Goal: Information Seeking & Learning: Understand process/instructions

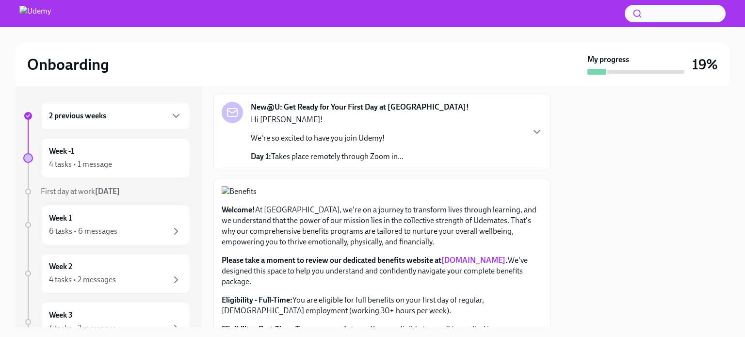
scroll to position [50, 0]
click at [91, 147] on div "Week -1 4 tasks • 1 message" at bounding box center [115, 158] width 133 height 24
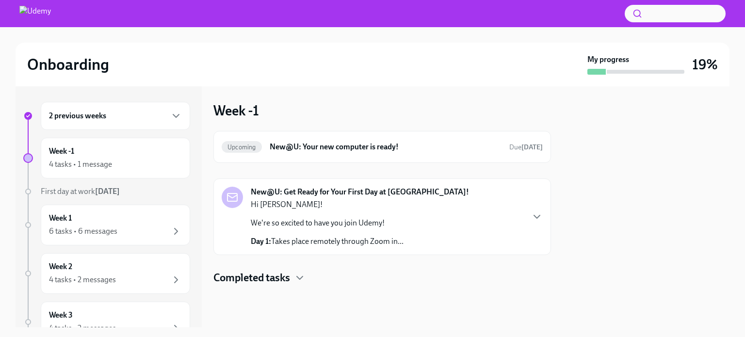
click at [545, 211] on div "New@U: Get Ready for Your First Day at [GEOGRAPHIC_DATA]! Hi [PERSON_NAME]! We'…" at bounding box center [381, 216] width 337 height 77
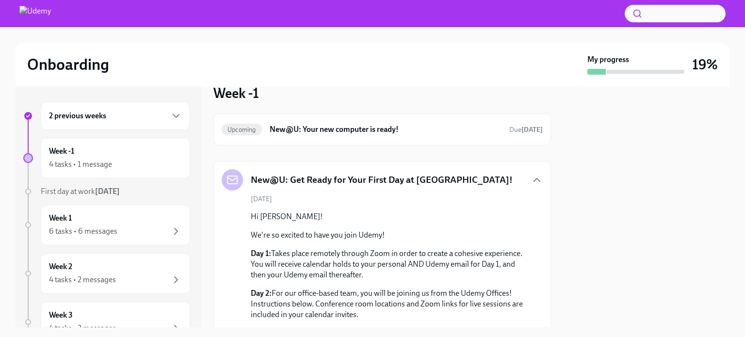
scroll to position [64, 0]
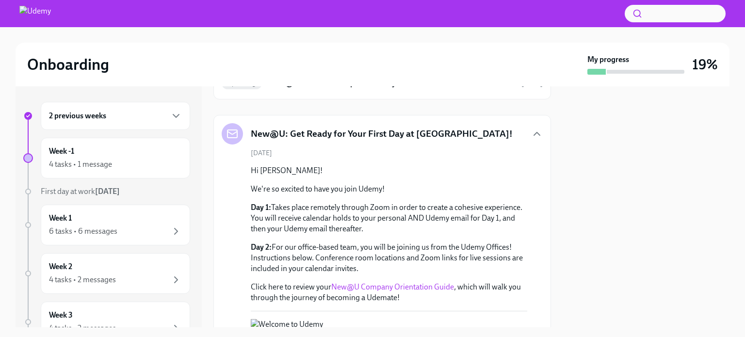
click at [125, 115] on div "2 previous weeks" at bounding box center [115, 116] width 133 height 12
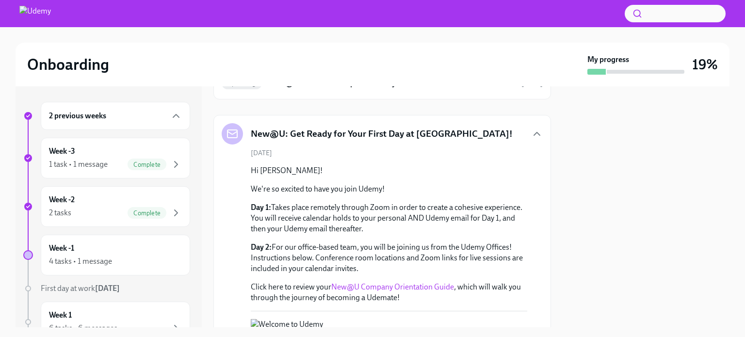
click at [125, 115] on div "2 previous weeks" at bounding box center [115, 116] width 133 height 12
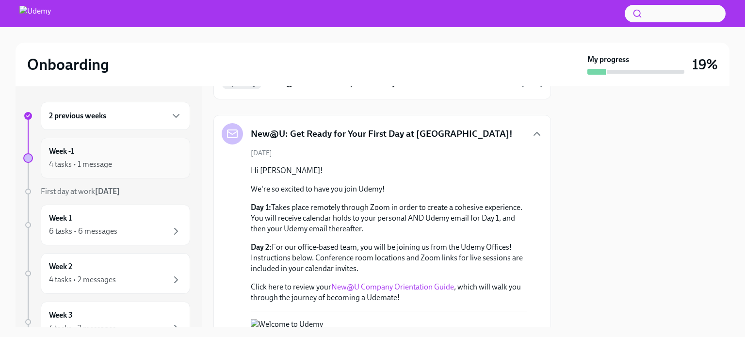
click at [117, 164] on div "4 tasks • 1 message" at bounding box center [115, 165] width 133 height 12
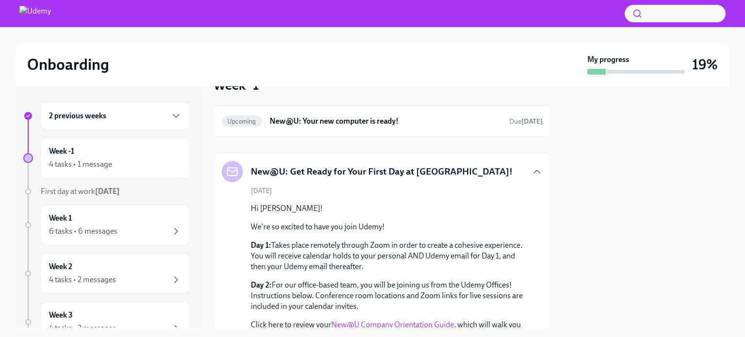
scroll to position [0, 0]
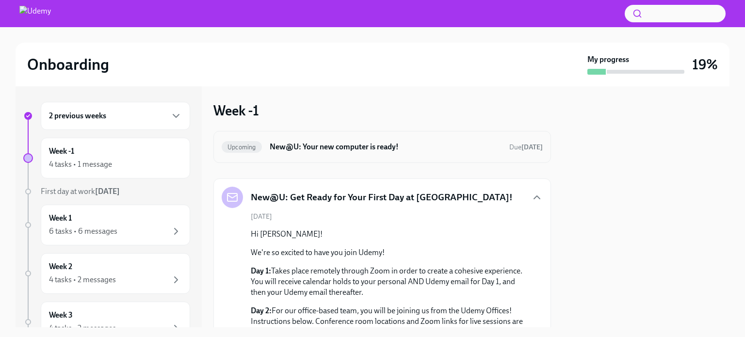
click at [475, 149] on h6 "New@U: Your new computer is ready!" at bounding box center [386, 147] width 232 height 11
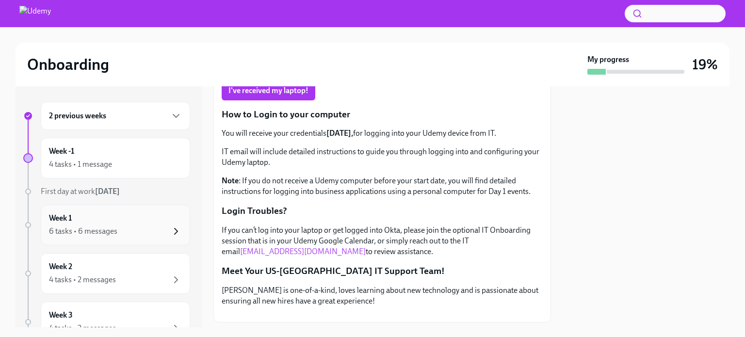
scroll to position [27, 0]
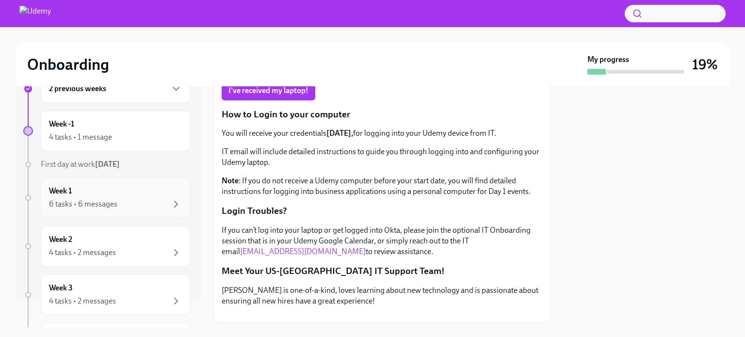
click at [140, 201] on div "6 tasks • 6 messages" at bounding box center [115, 204] width 133 height 12
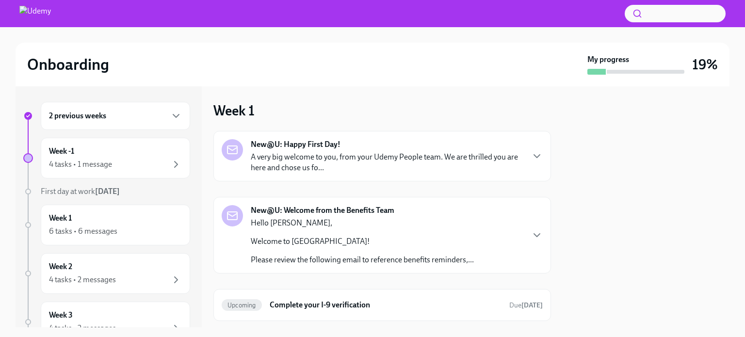
click at [381, 167] on p "A very big welcome to you, from your Udemy People team. We are thrilled you are…" at bounding box center [387, 162] width 273 height 21
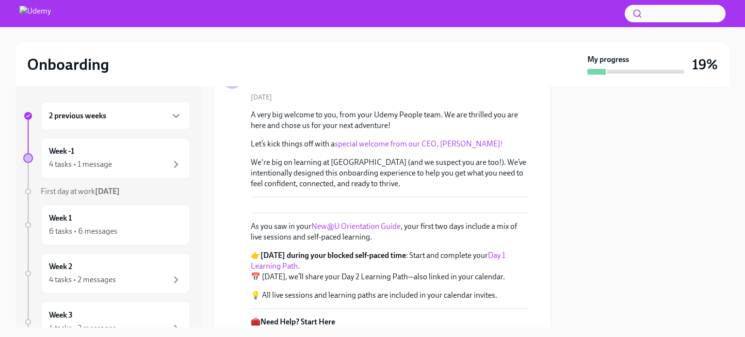
scroll to position [72, 0]
click at [394, 140] on link "special welcome from our CEO, [PERSON_NAME]!" at bounding box center [419, 143] width 168 height 9
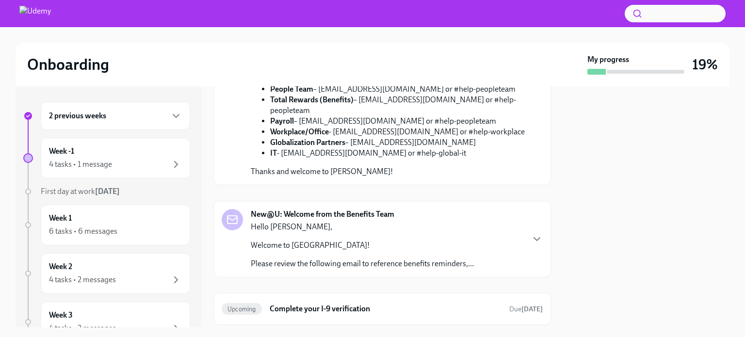
scroll to position [336, 0]
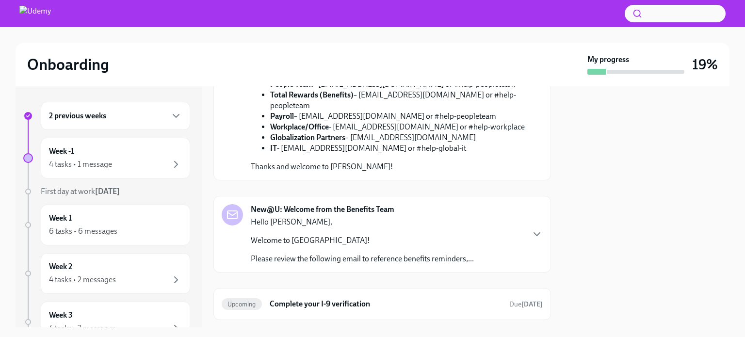
scroll to position [343, 0]
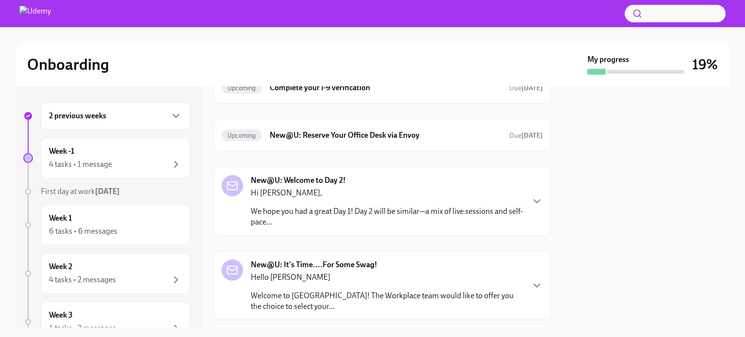
scroll to position [656, 0]
